Goal: Transaction & Acquisition: Purchase product/service

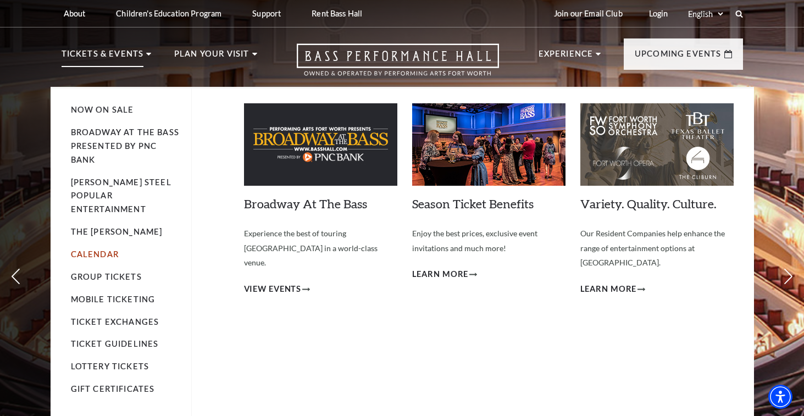
click at [105, 249] on link "Calendar" at bounding box center [95, 253] width 48 height 9
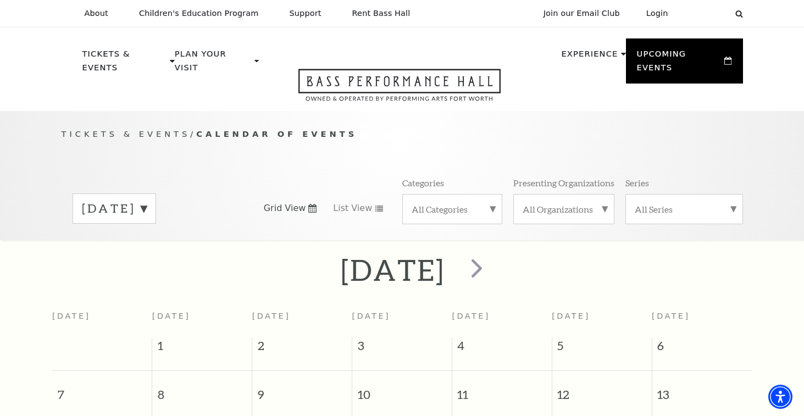
scroll to position [97, 0]
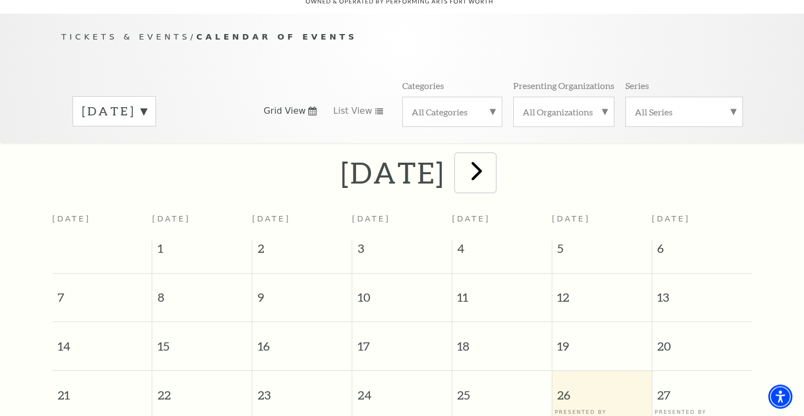
click at [492, 174] on span "next" at bounding box center [476, 170] width 31 height 31
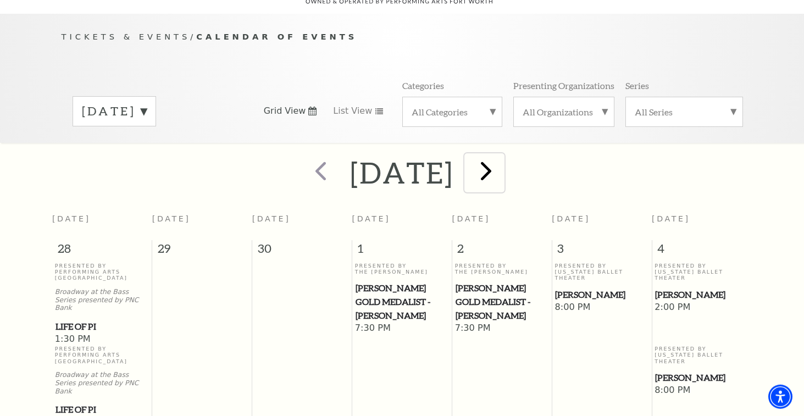
click at [501, 174] on span "next" at bounding box center [485, 170] width 31 height 31
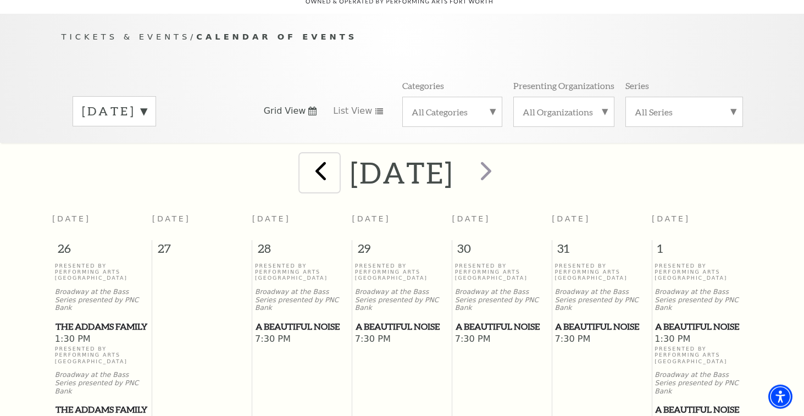
click at [305, 173] on span "prev" at bounding box center [320, 170] width 31 height 31
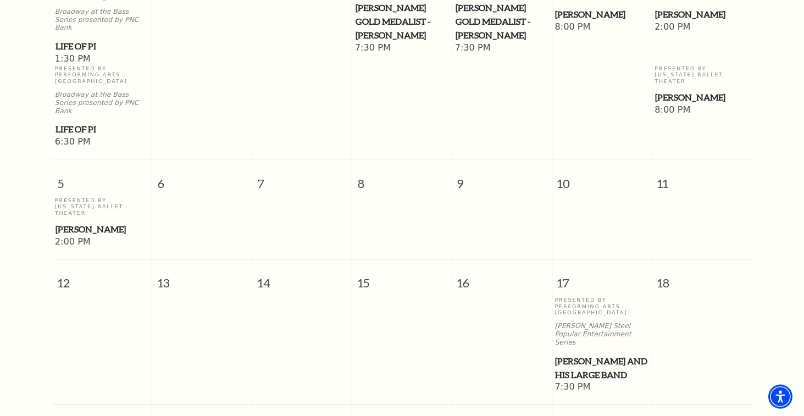
scroll to position [601, 0]
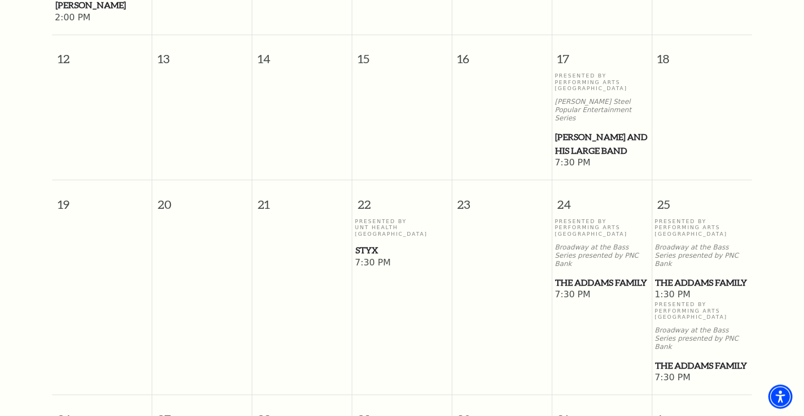
click at [576, 276] on span "The Addams Family" at bounding box center [601, 283] width 93 height 14
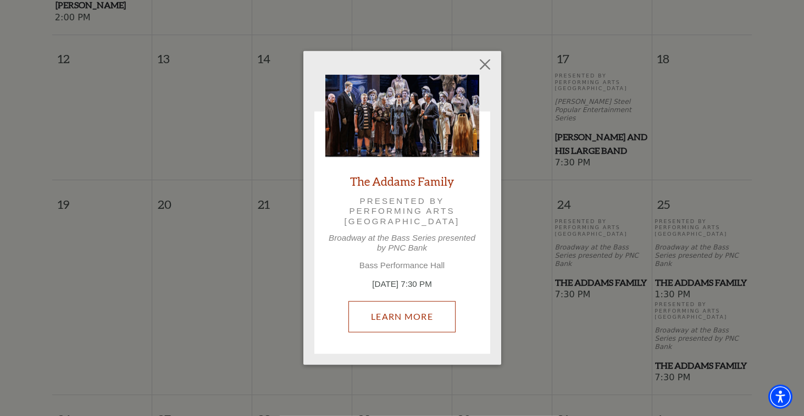
click at [429, 317] on link "Learn More" at bounding box center [401, 316] width 107 height 31
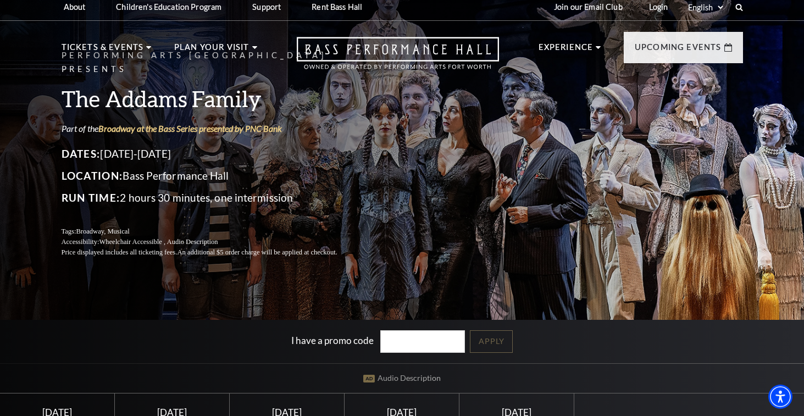
scroll to position [224, 0]
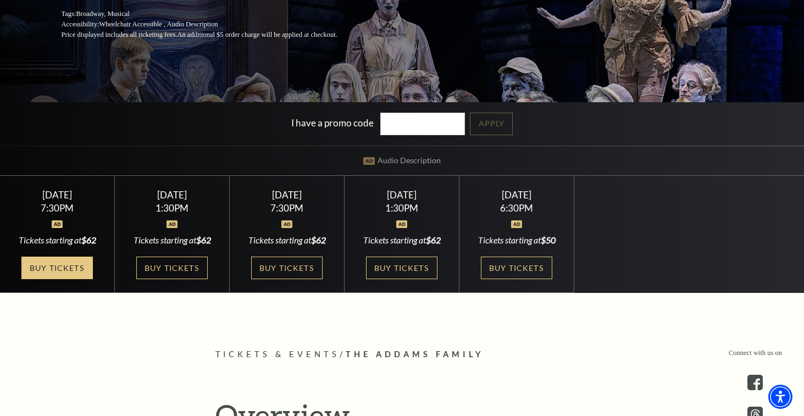
click at [70, 271] on link "Buy Tickets" at bounding box center [56, 267] width 71 height 23
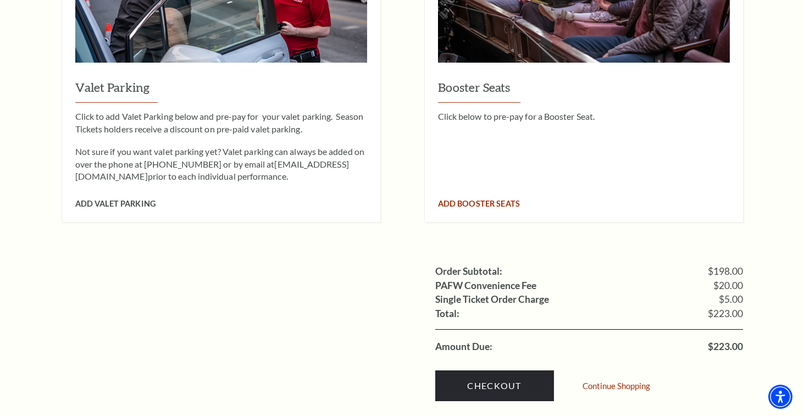
scroll to position [952, 0]
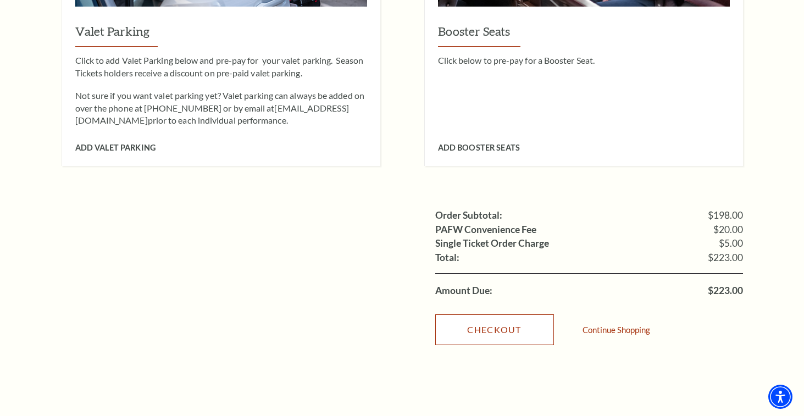
click at [534, 314] on link "Checkout" at bounding box center [494, 329] width 119 height 31
click at [517, 315] on link "Checkout" at bounding box center [494, 329] width 119 height 31
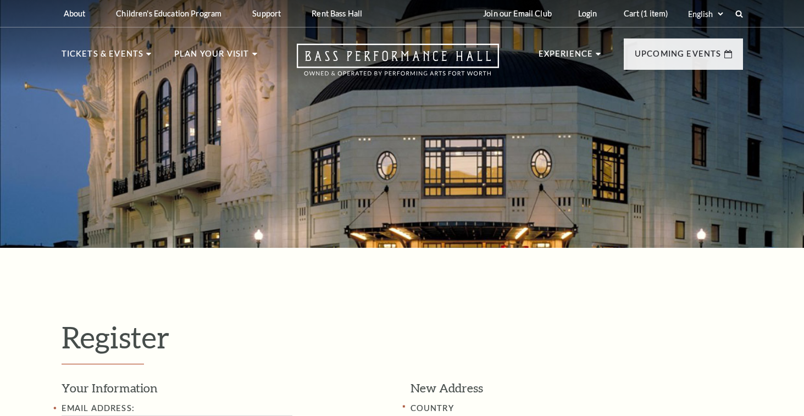
select select "1"
select select "TX"
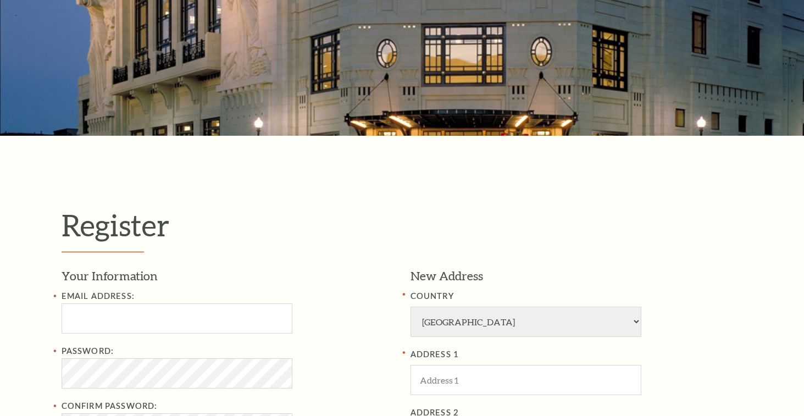
scroll to position [224, 0]
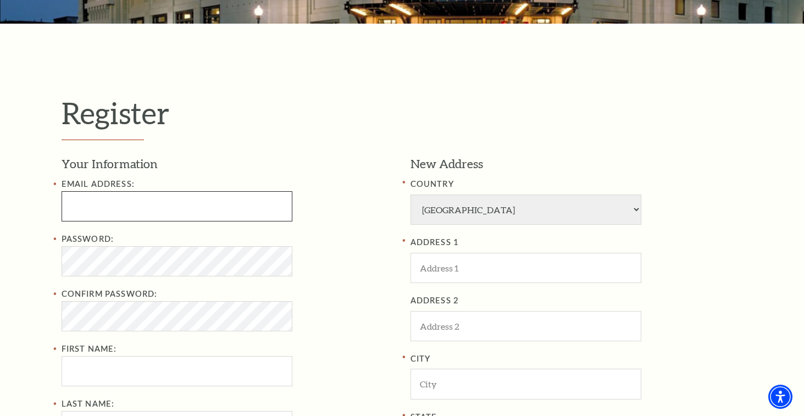
click at [147, 216] on input "Email Address:" at bounding box center [177, 206] width 231 height 30
paste input "damtaylor2314@gmail.com"
type input "damtaylor2314@gmail.com"
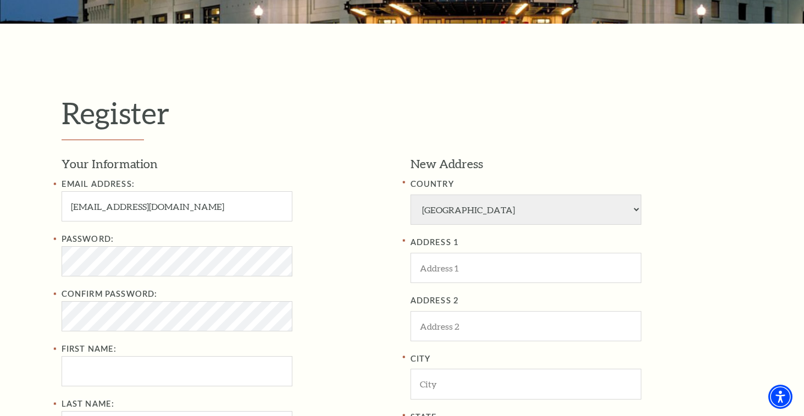
click at [174, 283] on div "Password: Confirm Password: First Name:" at bounding box center [228, 309] width 332 height 154
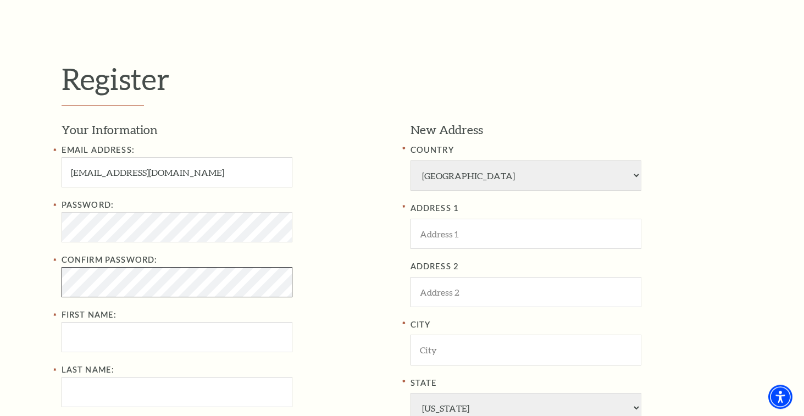
scroll to position [280, 0]
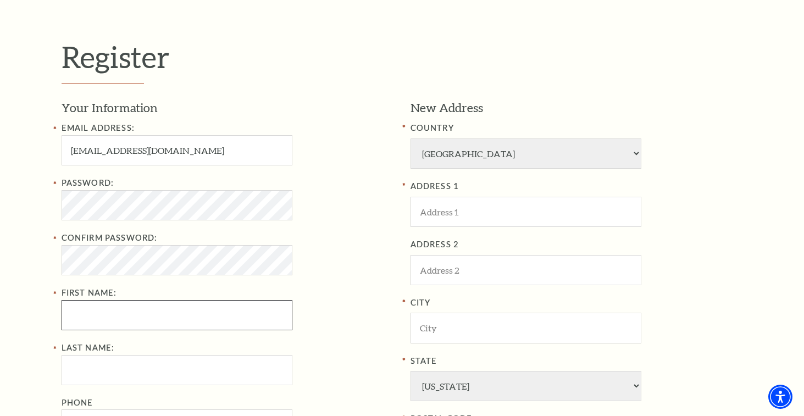
click at [121, 306] on input "First Name:" at bounding box center [177, 315] width 231 height 30
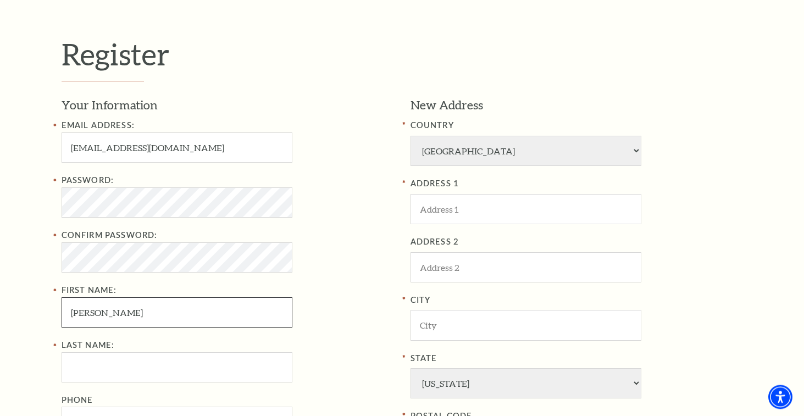
scroll to position [392, 0]
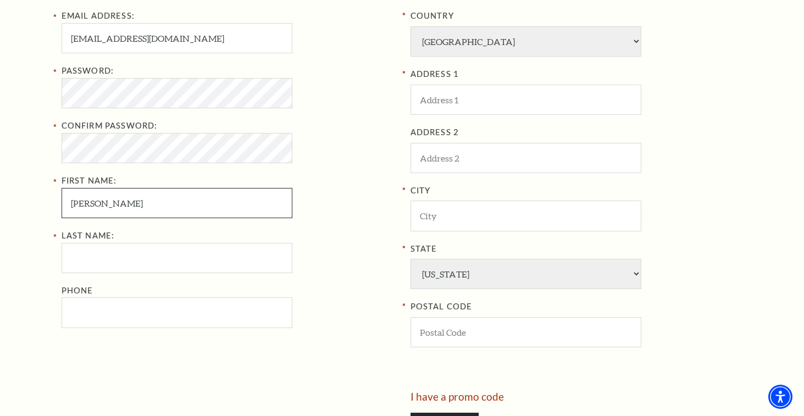
type input "damian"
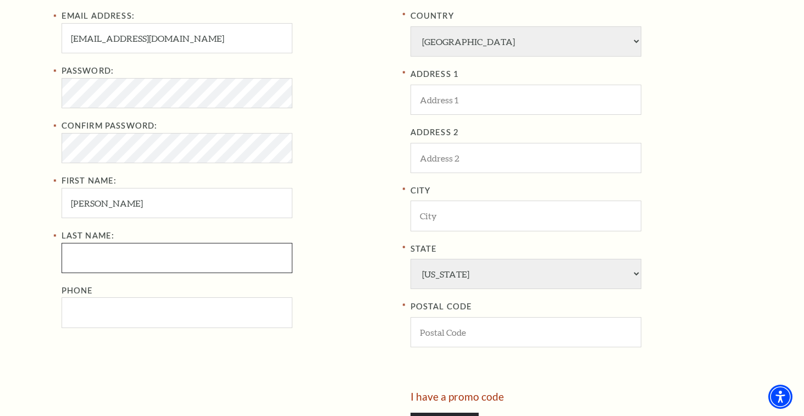
click at [103, 257] on input "Last Name:" at bounding box center [177, 258] width 231 height 30
type input "taylor"
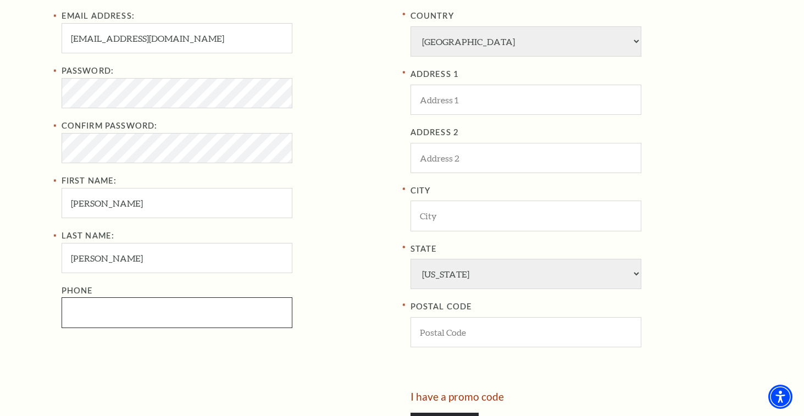
click at [121, 303] on input "Phone" at bounding box center [177, 312] width 231 height 30
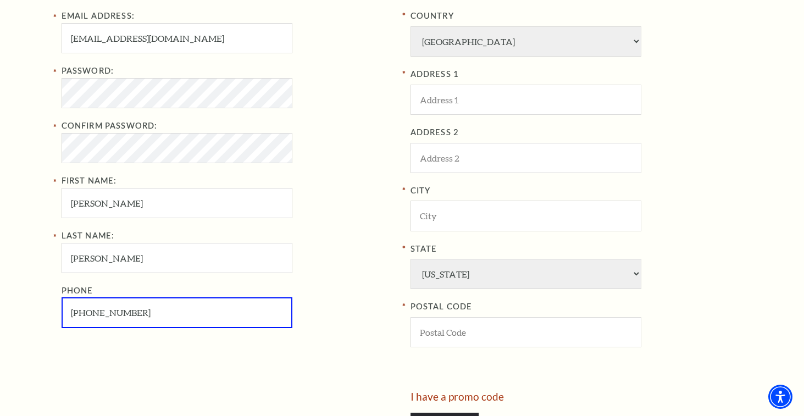
click at [148, 308] on input "817-536-4562" at bounding box center [177, 312] width 231 height 30
type input "817-536-4562"
click at [317, 273] on div "Last Name: taylor Phone 817-536-4562" at bounding box center [228, 278] width 332 height 99
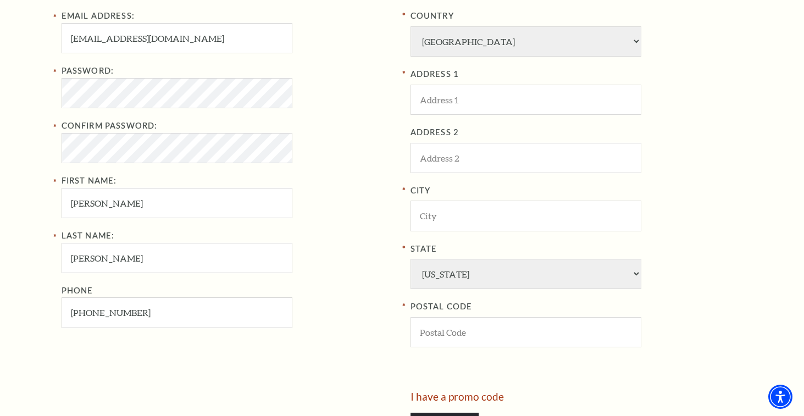
scroll to position [336, 0]
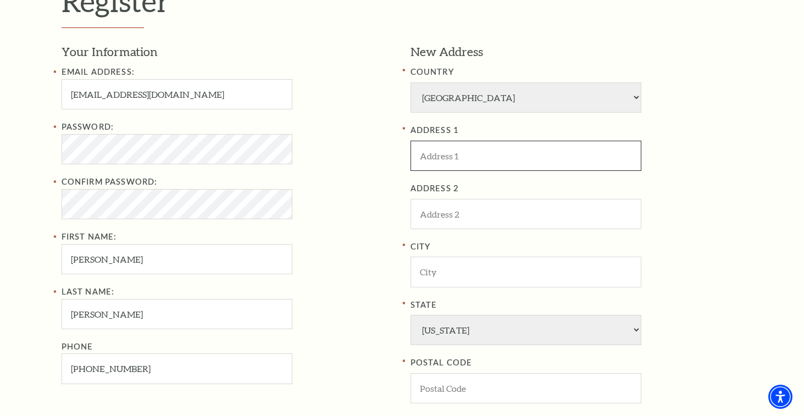
click at [450, 159] on input "ADDRESS 1" at bounding box center [525, 156] width 231 height 30
paste input "1807 Denver Ave, Fort Worth, TX 76164, USA"
drag, startPoint x: 493, startPoint y: 155, endPoint x: 537, endPoint y: 159, distance: 44.7
click at [537, 159] on input "1807 Denver Ave, Fort Worth, TX 76164, USA" at bounding box center [525, 156] width 231 height 30
type input "1807 Denver Ave, , TX 76164, USA"
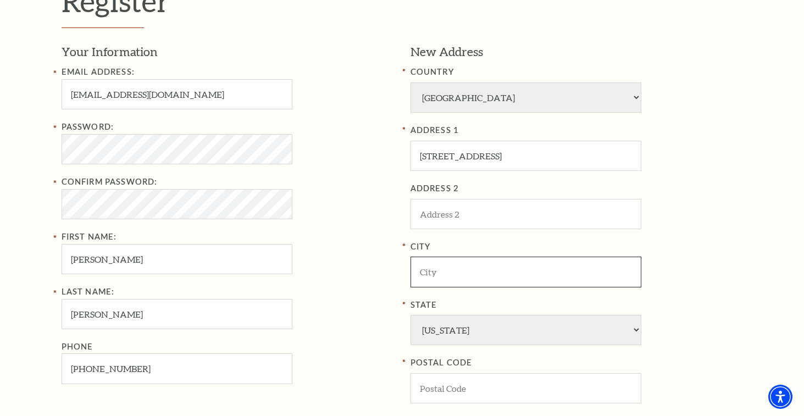
click at [458, 273] on input "City" at bounding box center [525, 271] width 231 height 30
paste input "Fort Worth"
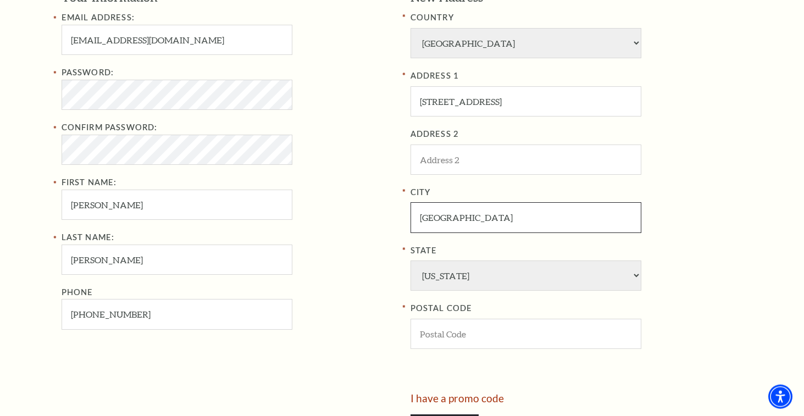
scroll to position [392, 0]
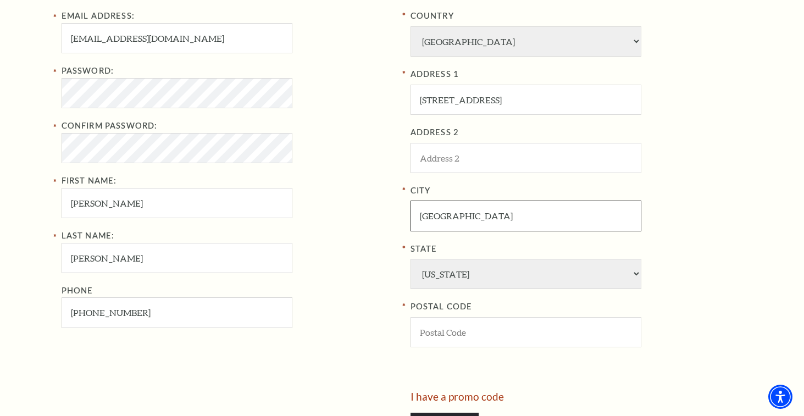
type input "Fort Worth"
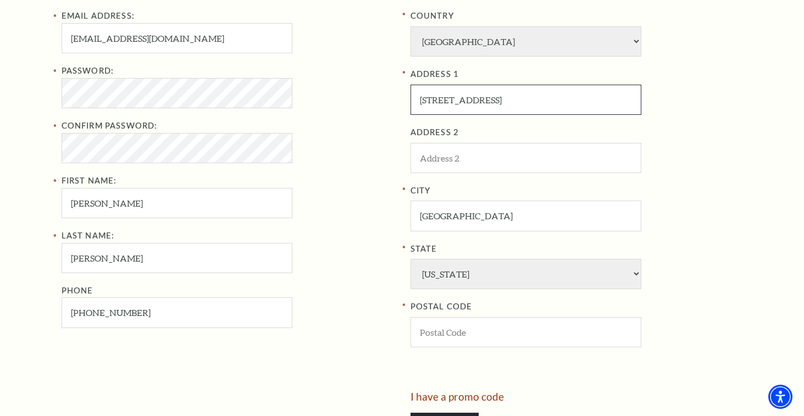
drag, startPoint x: 511, startPoint y: 98, endPoint x: 533, endPoint y: 99, distance: 22.0
click at [533, 99] on input "1807 Denver Ave, , TX 76164, USA" at bounding box center [525, 100] width 231 height 30
type input "1807 Denver Ave, , TX , USA"
click at [471, 332] on input "POSTAL CODE" at bounding box center [525, 332] width 231 height 30
paste input "76164"
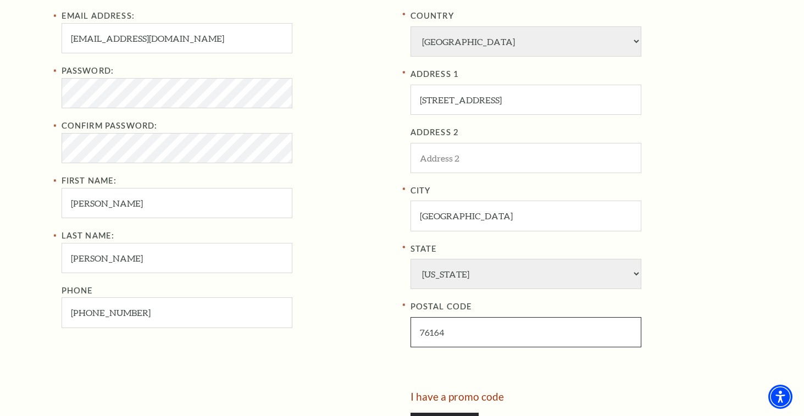
type input "76164"
click at [541, 97] on input "1807 Denver Ave, , TX , USA" at bounding box center [525, 100] width 231 height 30
type input "1807 Denver Ave"
click at [387, 189] on div "Password: Confirm Password: First Name: damian" at bounding box center [228, 141] width 332 height 154
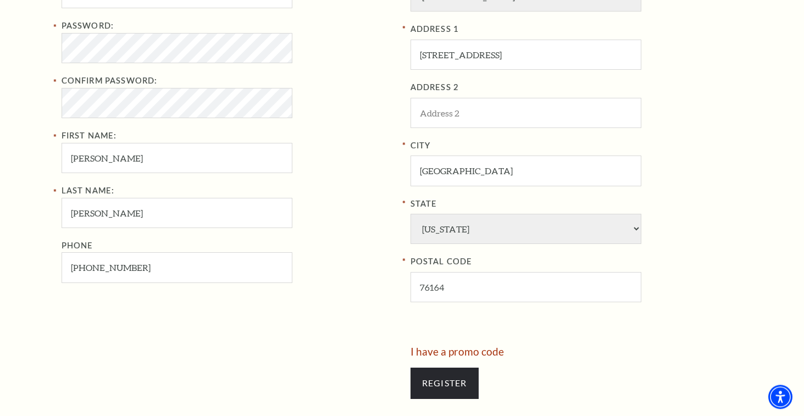
scroll to position [448, 0]
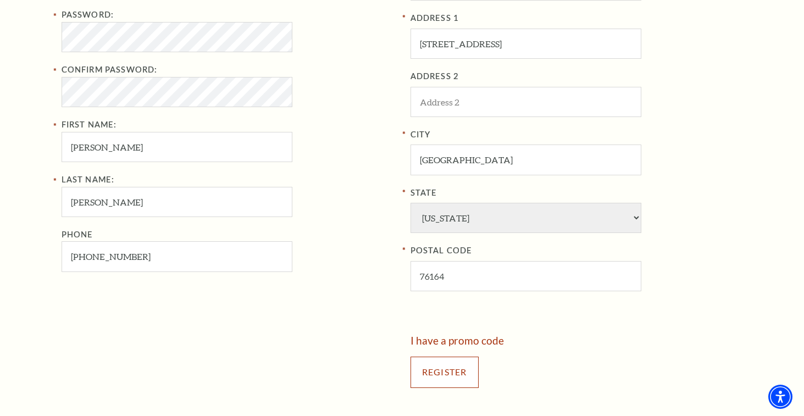
click at [451, 368] on input "Register" at bounding box center [444, 371] width 68 height 31
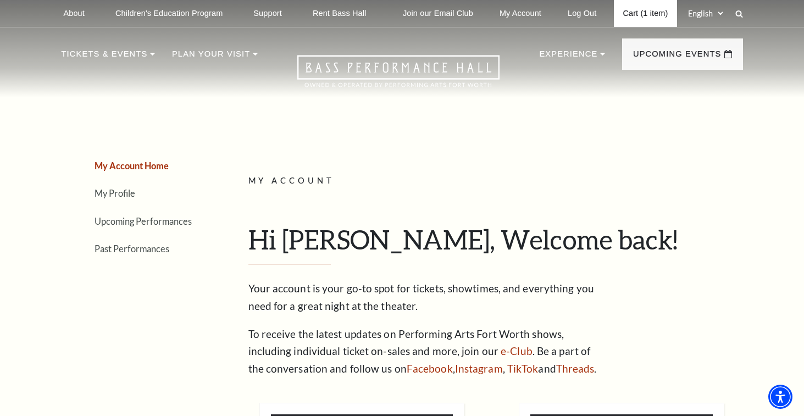
click at [641, 15] on link "Cart (1 item)" at bounding box center [644, 13] width 63 height 27
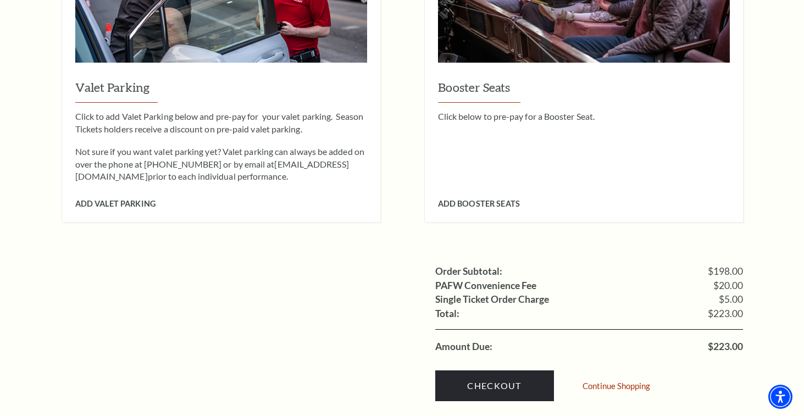
scroll to position [1120, 0]
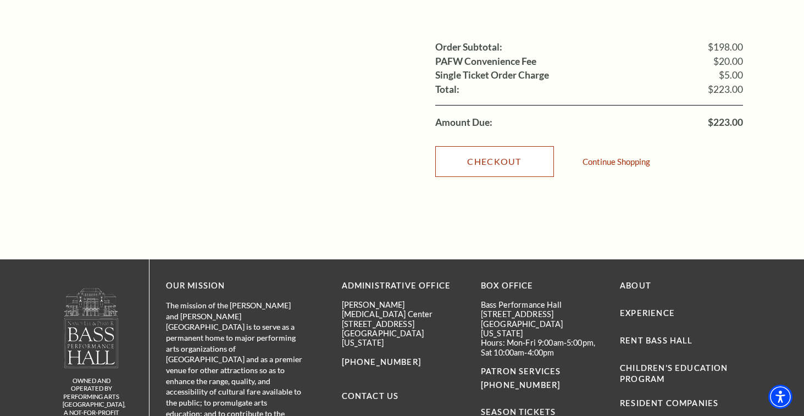
click at [524, 146] on link "Checkout" at bounding box center [494, 161] width 119 height 31
click at [496, 146] on link "Checkout" at bounding box center [494, 161] width 119 height 31
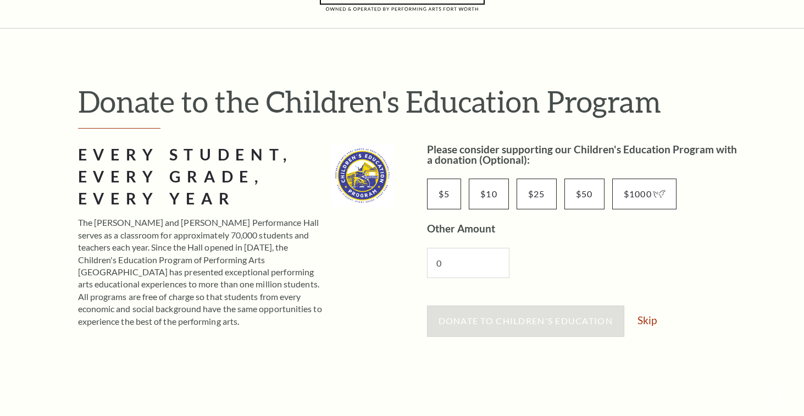
scroll to position [112, 0]
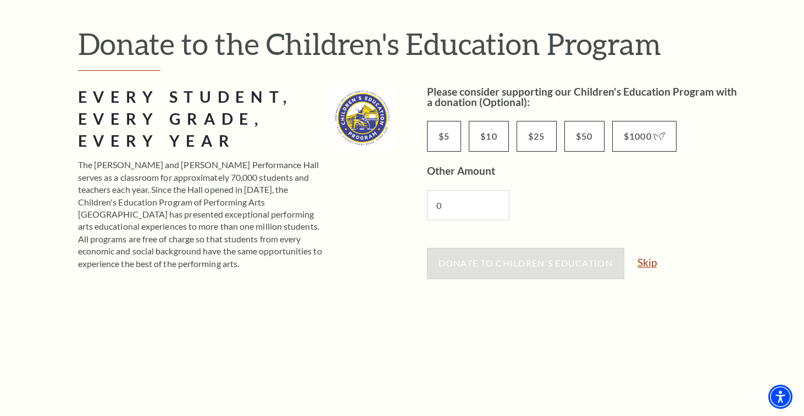
click at [654, 267] on link "Skip" at bounding box center [646, 262] width 19 height 10
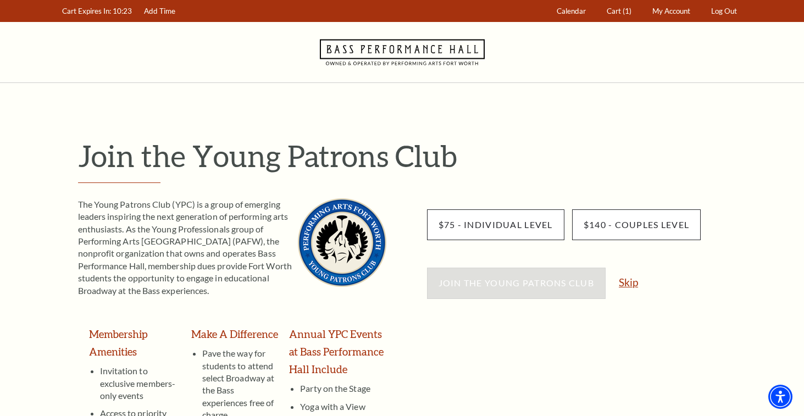
click at [633, 285] on link "Skip" at bounding box center [627, 282] width 19 height 10
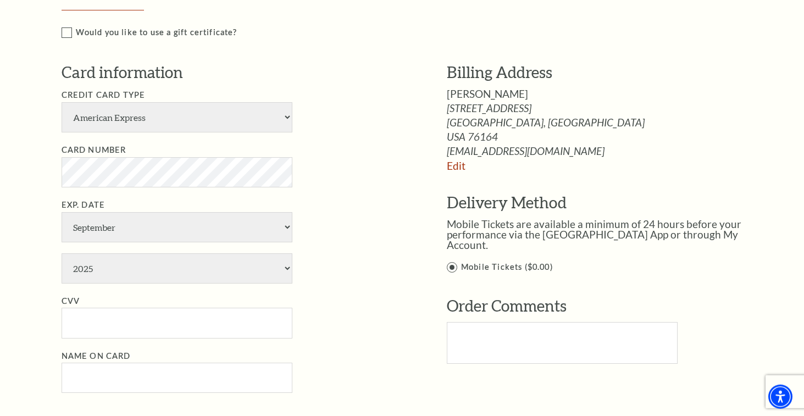
scroll to position [560, 0]
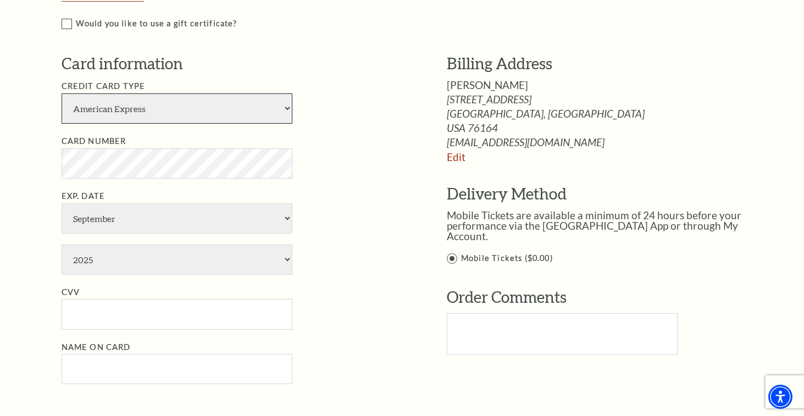
select select "24"
click option "Visa" at bounding box center [0, 0] width 0 height 0
click at [331, 111] on li "Credit Card Type American Express Visa Master Card Discover" at bounding box center [238, 102] width 352 height 44
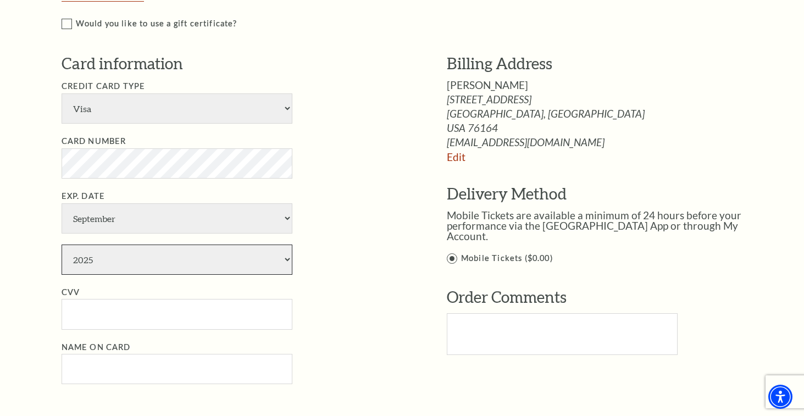
click at [62, 244] on select "2025 2026 2027 2028 2029 2030 2031 2032 2033 2034" at bounding box center [177, 259] width 231 height 30
select select "2028"
click option "2028" at bounding box center [0, 0] width 0 height 0
click at [349, 169] on li "Card Number" at bounding box center [238, 157] width 352 height 44
click at [62, 203] on select "January February March April May June July August September October November De…" at bounding box center [177, 218] width 231 height 30
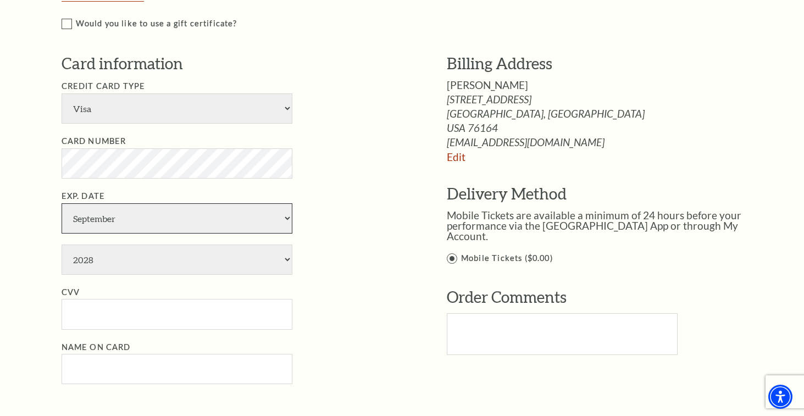
select select "8"
click option "August" at bounding box center [0, 0] width 0 height 0
click at [326, 189] on ul "Credit Card Type American Express Visa Master Card Discover Card Number Exp. Da…" at bounding box center [238, 232] width 352 height 305
click at [232, 310] on input "CVV" at bounding box center [177, 314] width 231 height 30
paste input "229"
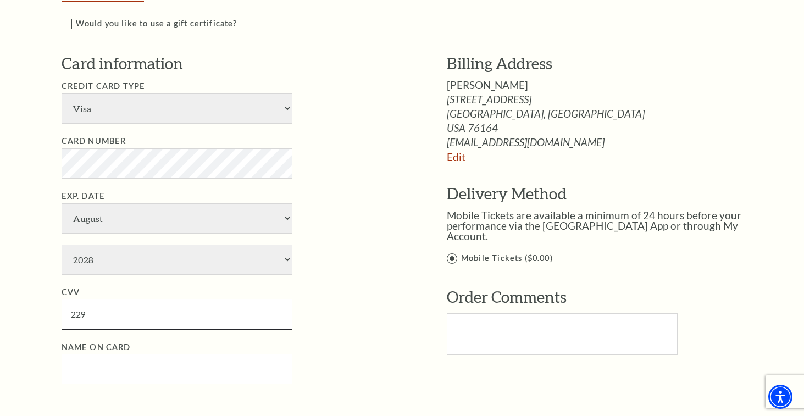
type input "229"
click at [410, 284] on ul "Credit Card Type American Express Visa Master Card Discover Card Number Exp. Da…" at bounding box center [238, 232] width 352 height 305
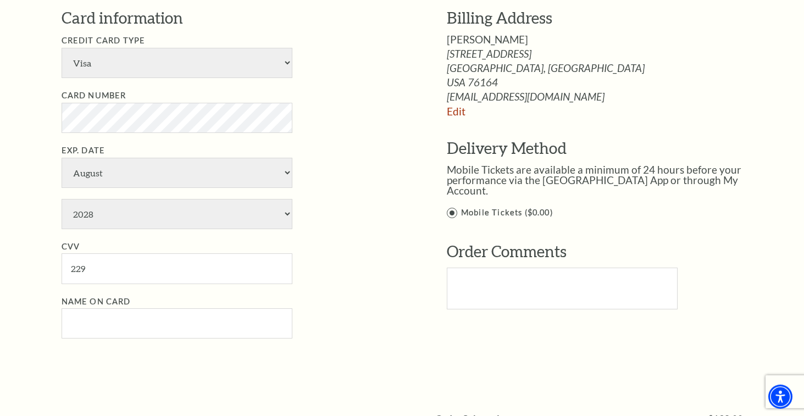
scroll to position [672, 0]
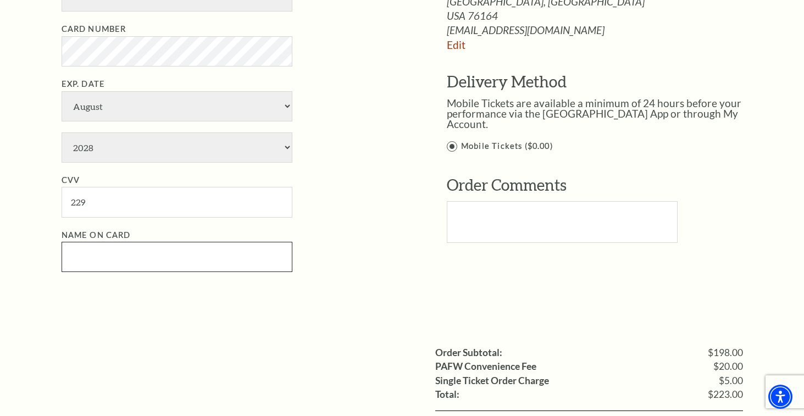
click at [154, 258] on input "Name on Card" at bounding box center [177, 257] width 231 height 30
type input "damian taylor"
click at [404, 234] on li "Name on Card damian taylor" at bounding box center [238, 250] width 352 height 44
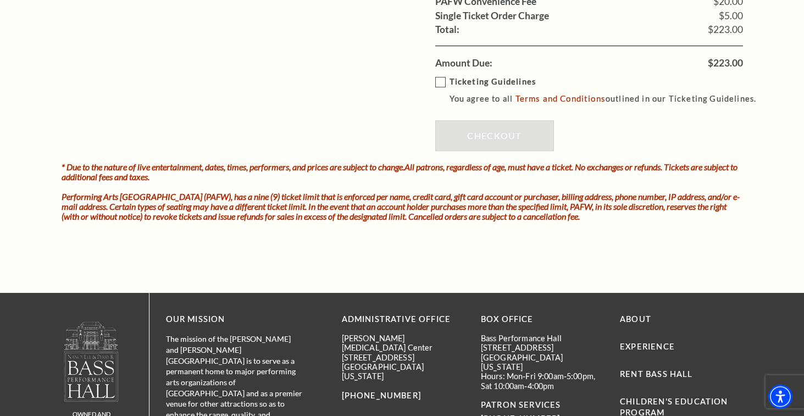
scroll to position [952, 0]
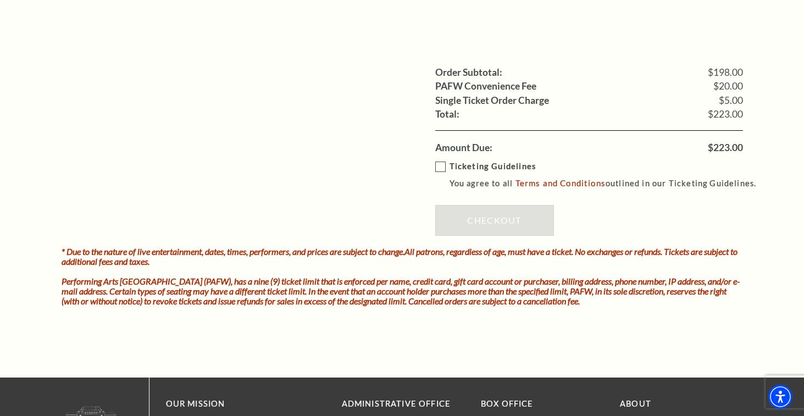
click at [442, 164] on label "Ticketing Guidelines You agree to all Terms and Conditions outlined in our Tick…" at bounding box center [600, 175] width 331 height 30
click at [0, 0] on input "Ticketing Guidelines You agree to all Terms and Conditions outlined in our Tick…" at bounding box center [0, 0] width 0 height 0
click at [459, 209] on link "Checkout" at bounding box center [494, 220] width 119 height 31
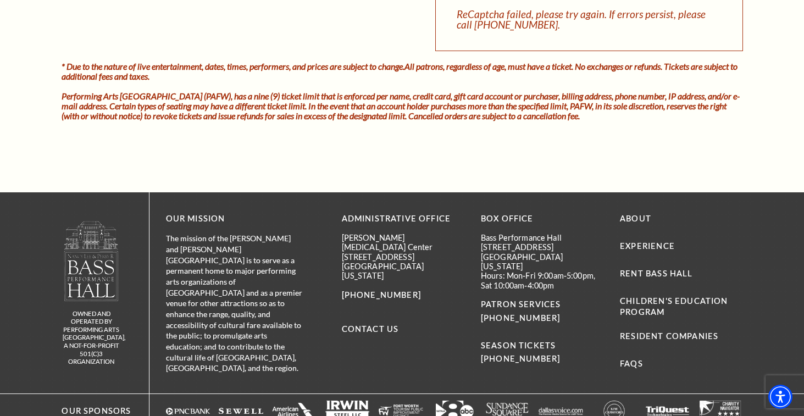
scroll to position [1008, 0]
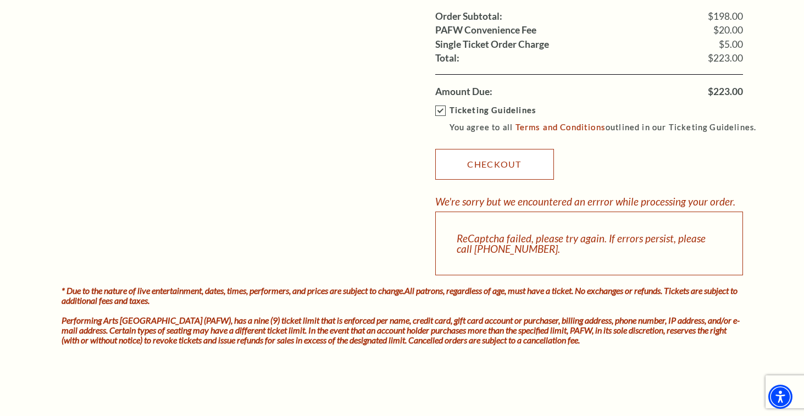
click at [477, 160] on link "Checkout" at bounding box center [494, 164] width 119 height 31
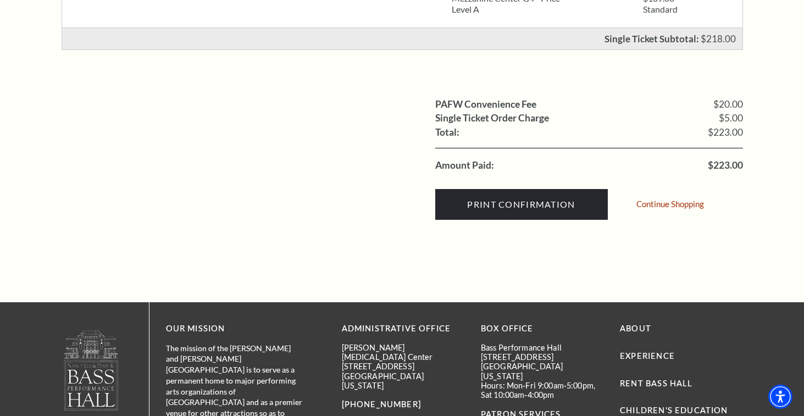
scroll to position [392, 0]
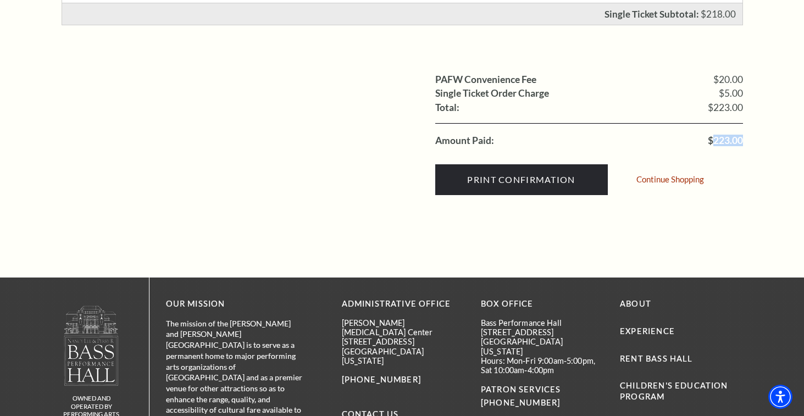
drag, startPoint x: 712, startPoint y: 141, endPoint x: 740, endPoint y: 145, distance: 28.8
click at [740, 145] on span "$223.00" at bounding box center [724, 141] width 35 height 10
copy span "223.00"
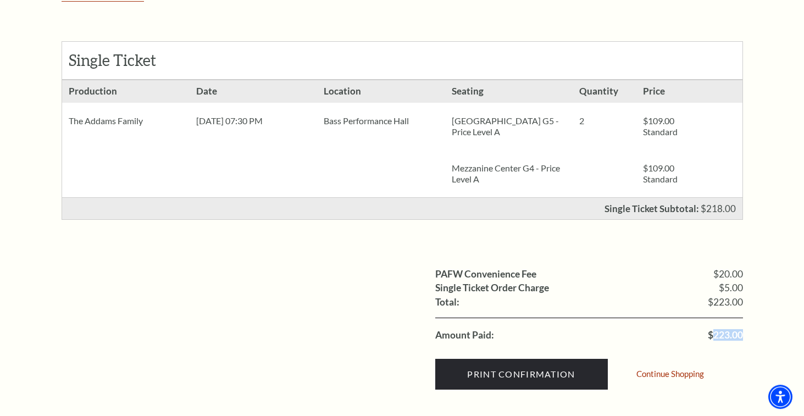
scroll to position [168, 0]
